Goal: Navigation & Orientation: Find specific page/section

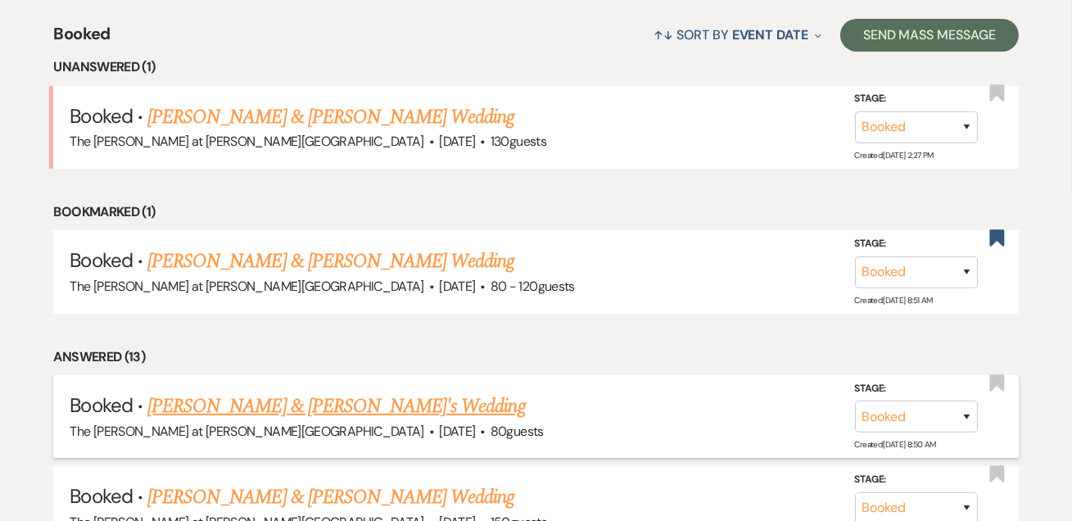
scroll to position [694, 0]
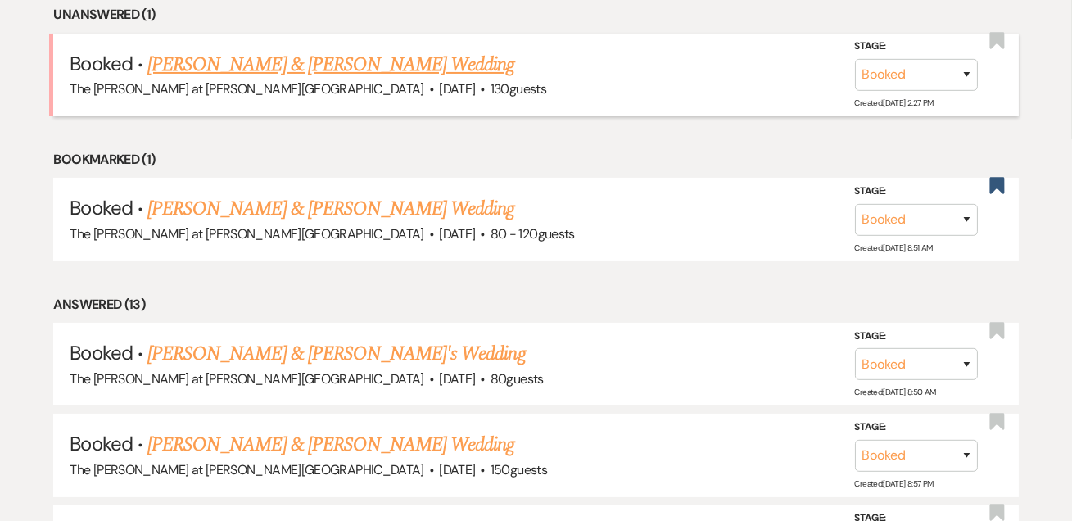
click at [285, 55] on link "[PERSON_NAME] & [PERSON_NAME] Wedding" at bounding box center [330, 64] width 367 height 29
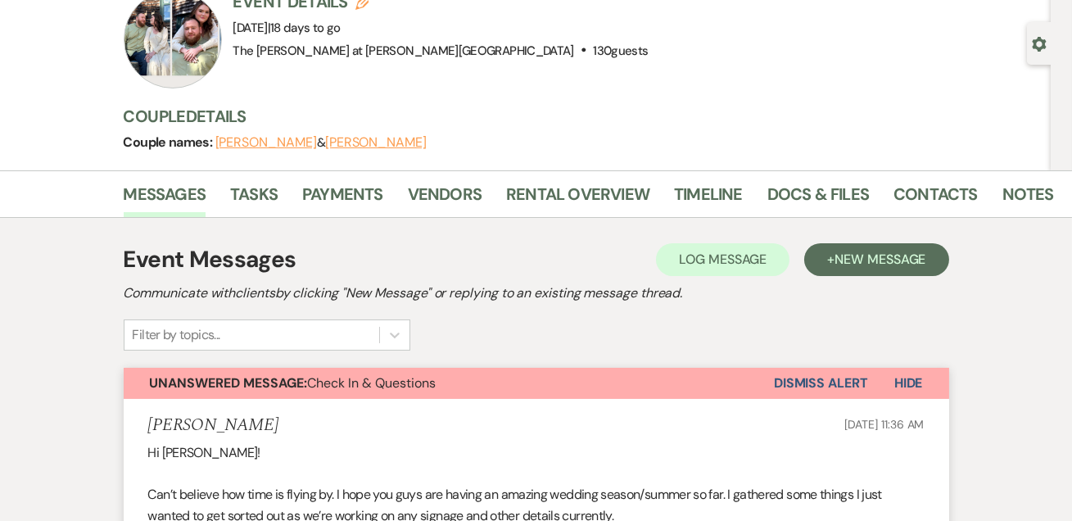
scroll to position [198, 0]
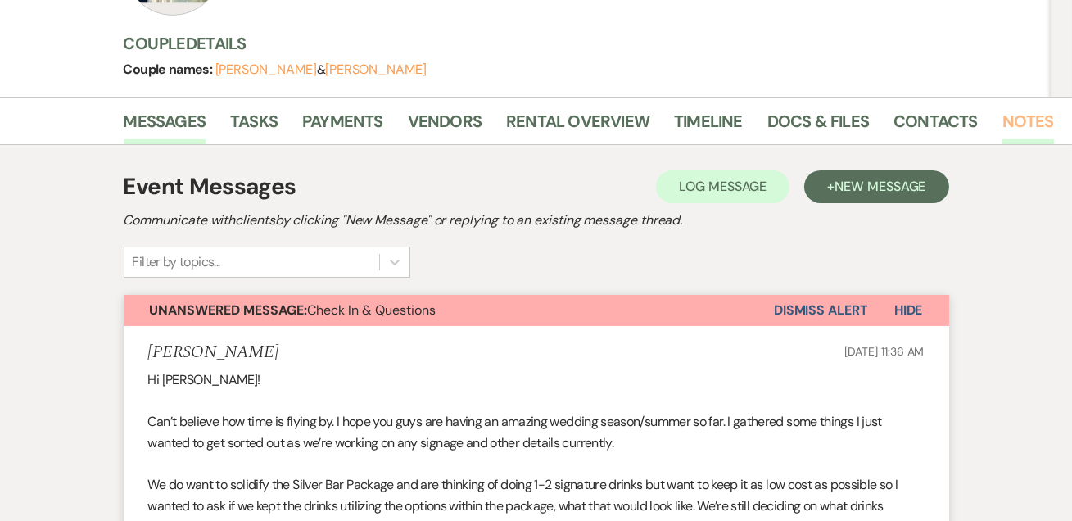
click at [1016, 115] on link "Notes" at bounding box center [1029, 126] width 52 height 36
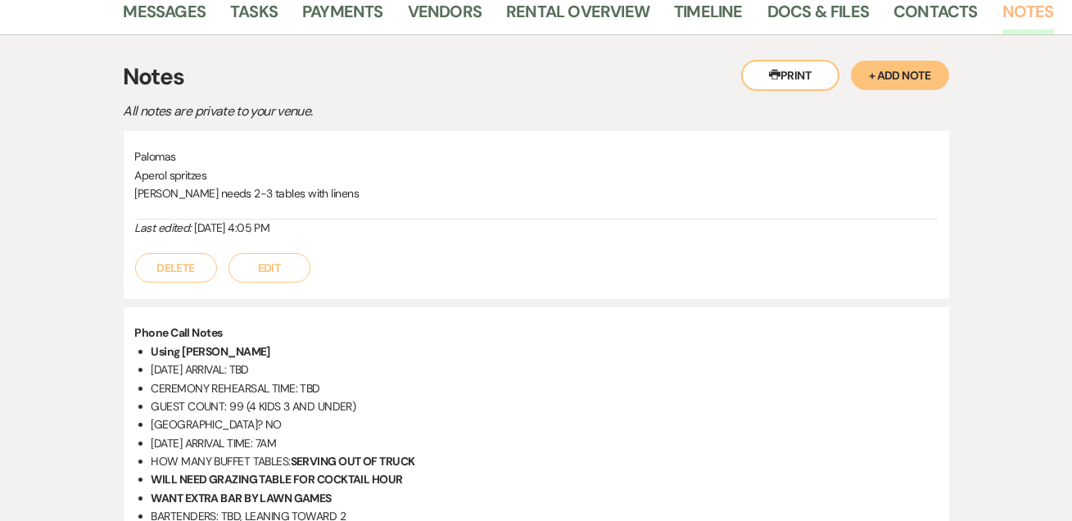
scroll to position [271, 0]
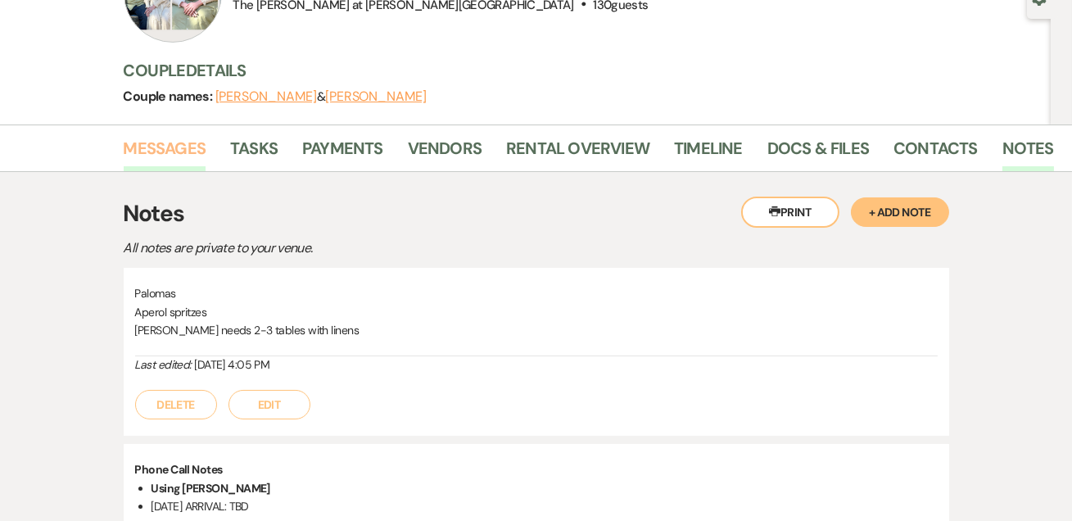
click at [177, 136] on link "Messages" at bounding box center [165, 153] width 83 height 36
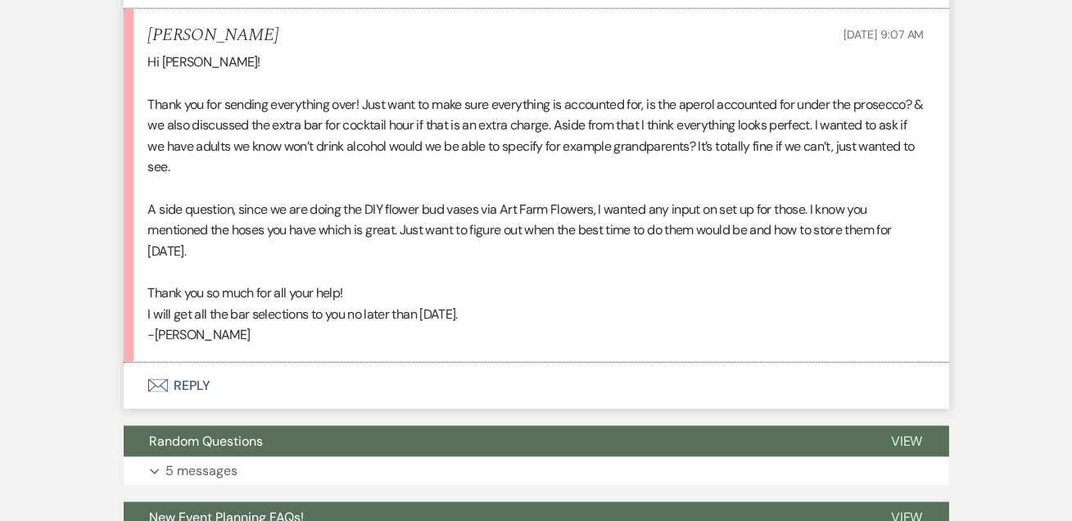
scroll to position [4143, 0]
